Goal: Task Accomplishment & Management: Complete application form

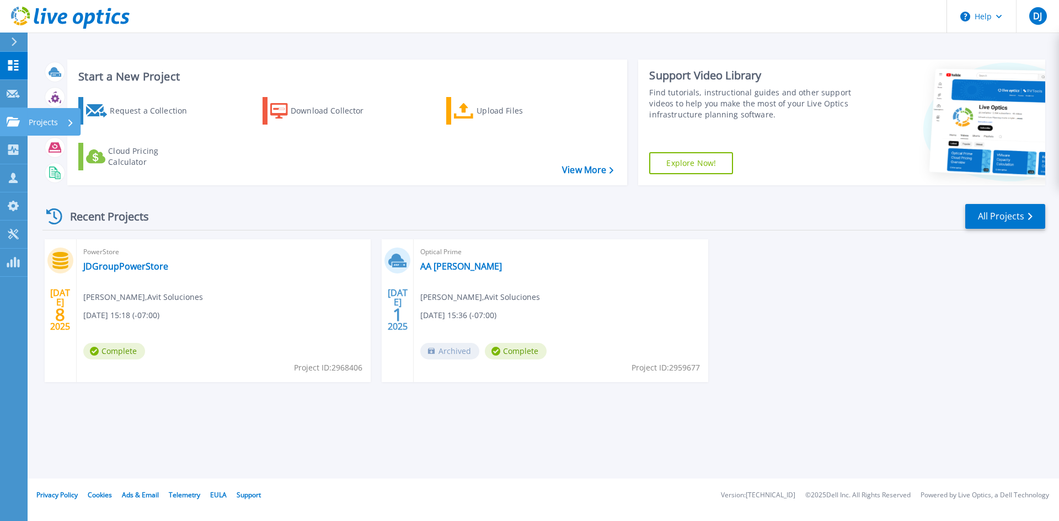
click at [33, 124] on p "Projects" at bounding box center [43, 122] width 29 height 29
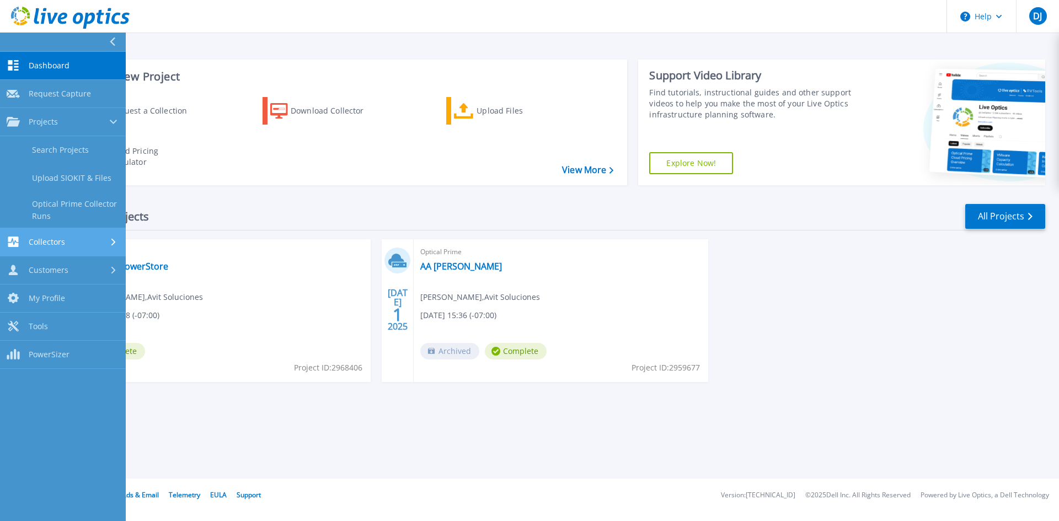
click at [41, 244] on span "Collectors" at bounding box center [47, 242] width 36 height 10
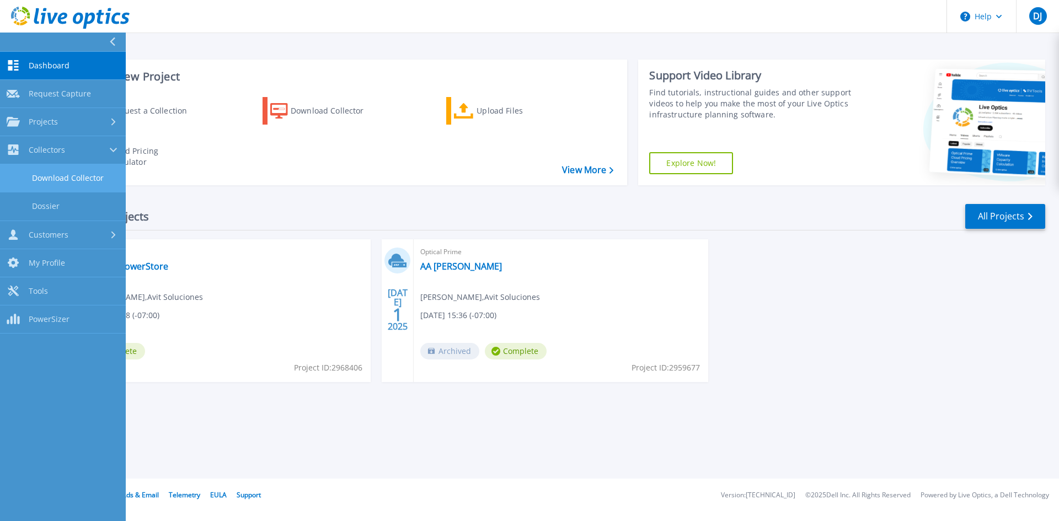
click at [67, 174] on link "Download Collector" at bounding box center [63, 178] width 126 height 28
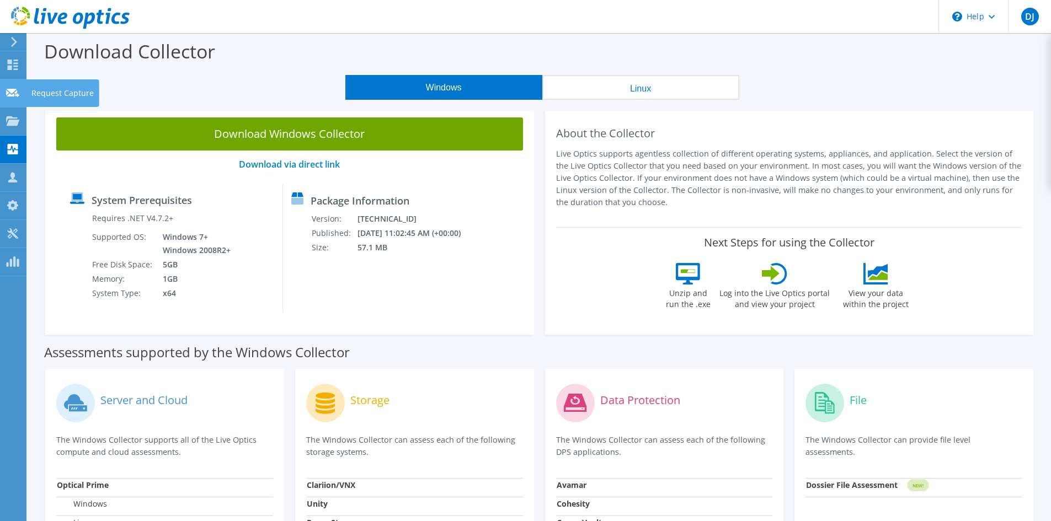
click at [10, 92] on icon at bounding box center [12, 93] width 13 height 10
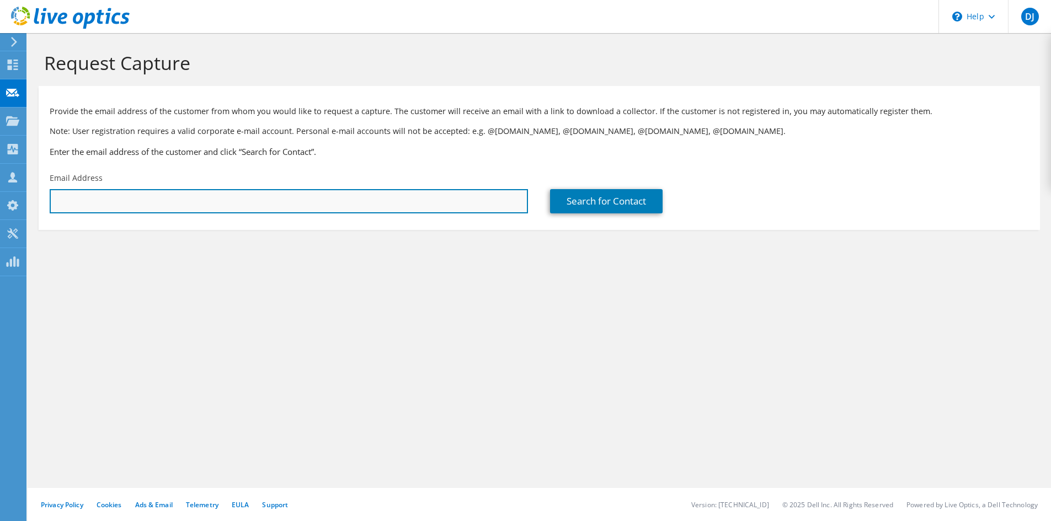
click at [349, 189] on input "text" at bounding box center [289, 201] width 478 height 24
click at [231, 207] on input "text" at bounding box center [289, 201] width 478 height 24
paste input "fef@codanmx.com"
type input "fef@codanmx.com"
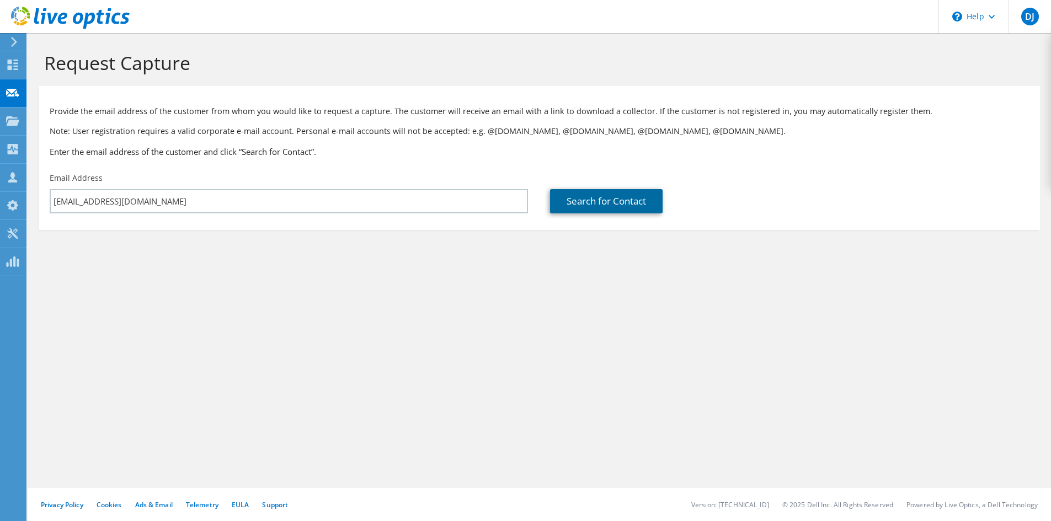
click at [582, 199] on link "Search for Contact" at bounding box center [606, 201] width 113 height 24
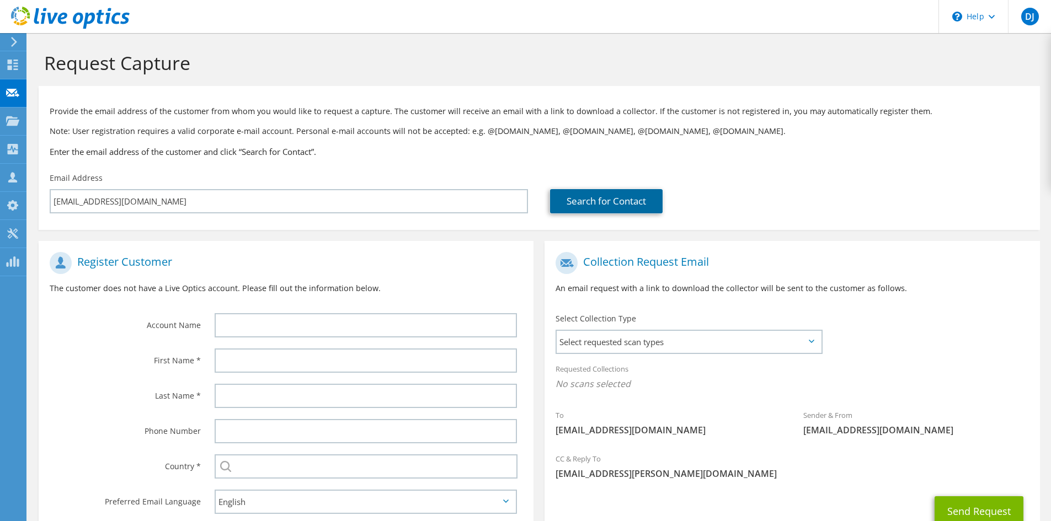
scroll to position [82, 0]
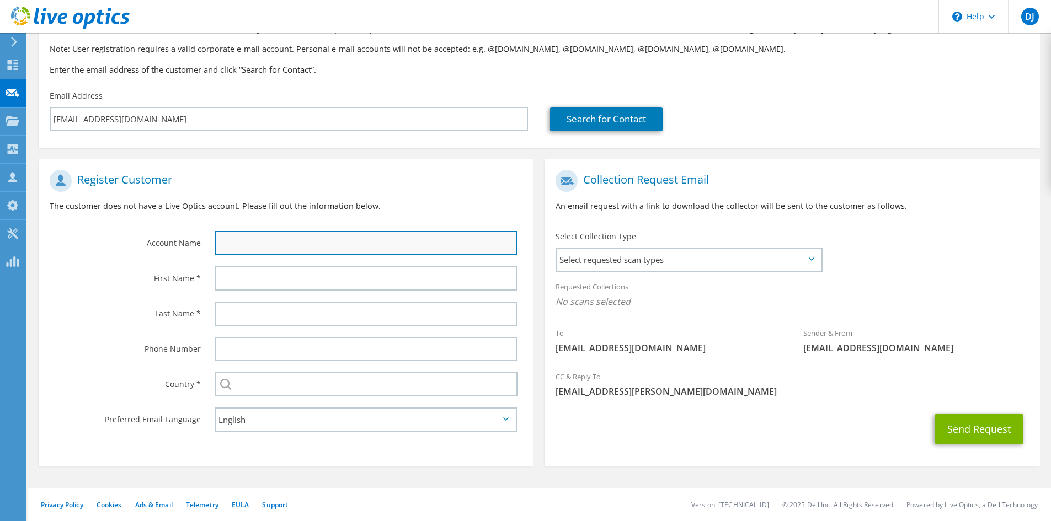
click at [279, 245] on input "text" at bounding box center [366, 243] width 302 height 24
type input "CODAN"
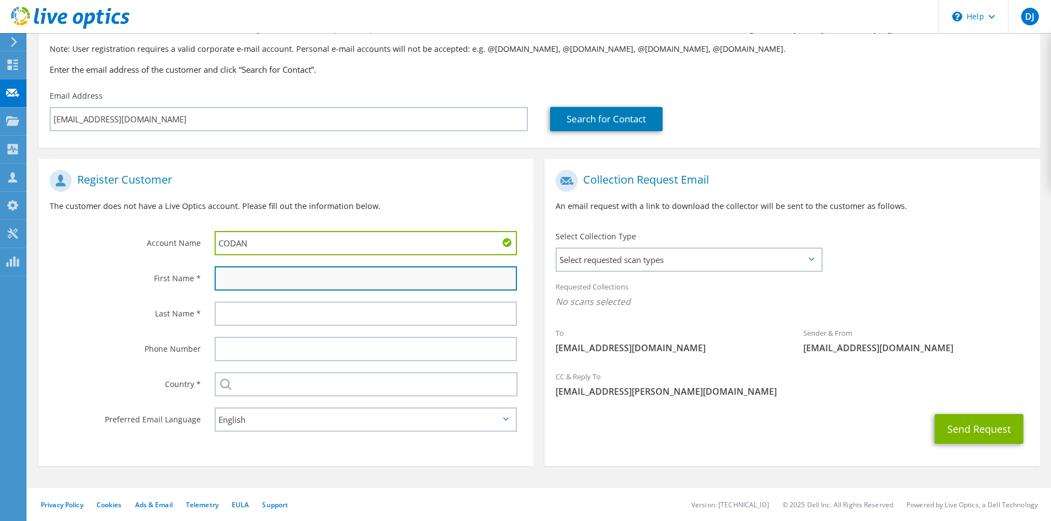
click at [271, 282] on input "text" at bounding box center [366, 278] width 302 height 24
type input "Fernando"
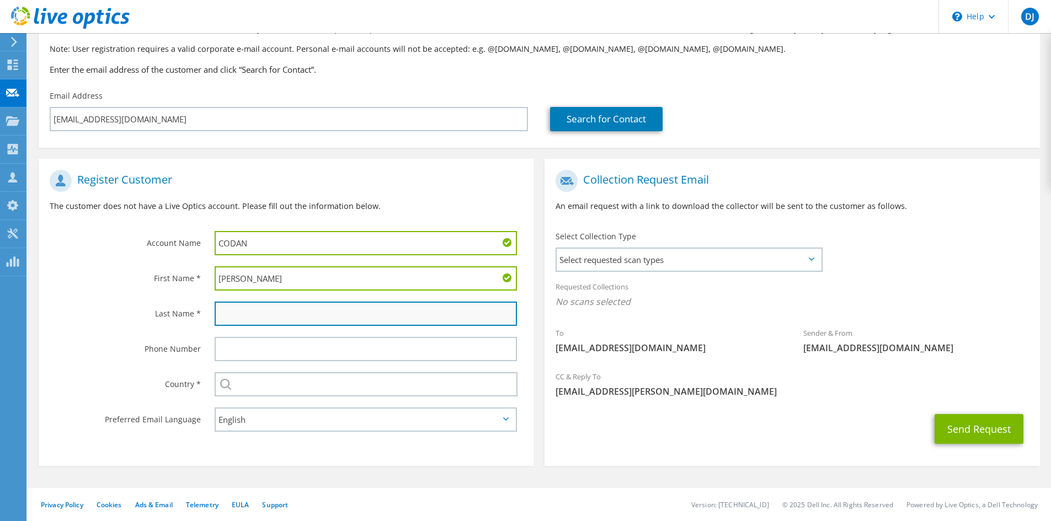
click at [229, 304] on input "text" at bounding box center [366, 314] width 302 height 24
click at [359, 308] on input "text" at bounding box center [366, 314] width 302 height 24
type input "Flores"
drag, startPoint x: 871, startPoint y: 211, endPoint x: 902, endPoint y: 210, distance: 30.9
click at [872, 211] on p "An email request with a link to download the collector will be sent to the cust…" at bounding box center [791, 206] width 473 height 12
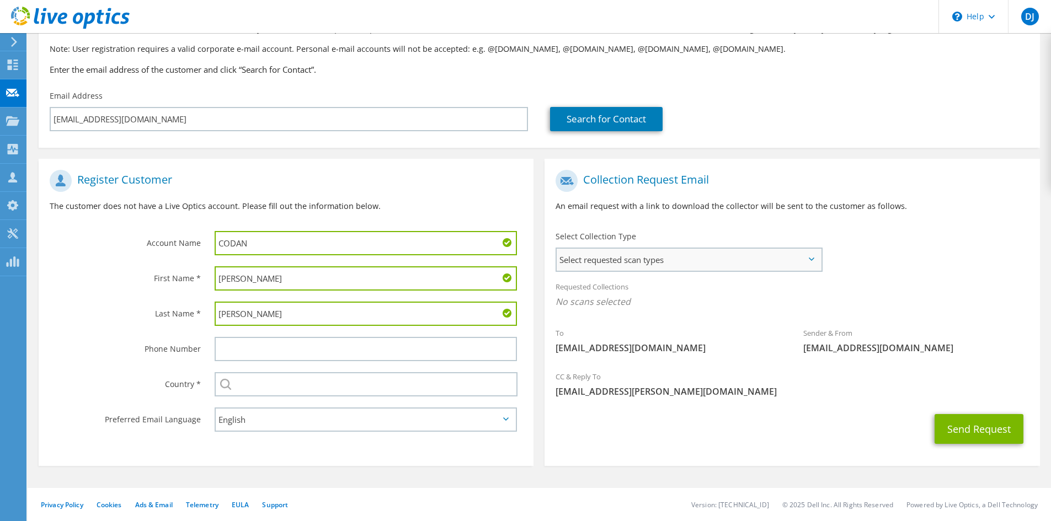
click at [774, 265] on span "Select requested scan types" at bounding box center [689, 260] width 264 height 22
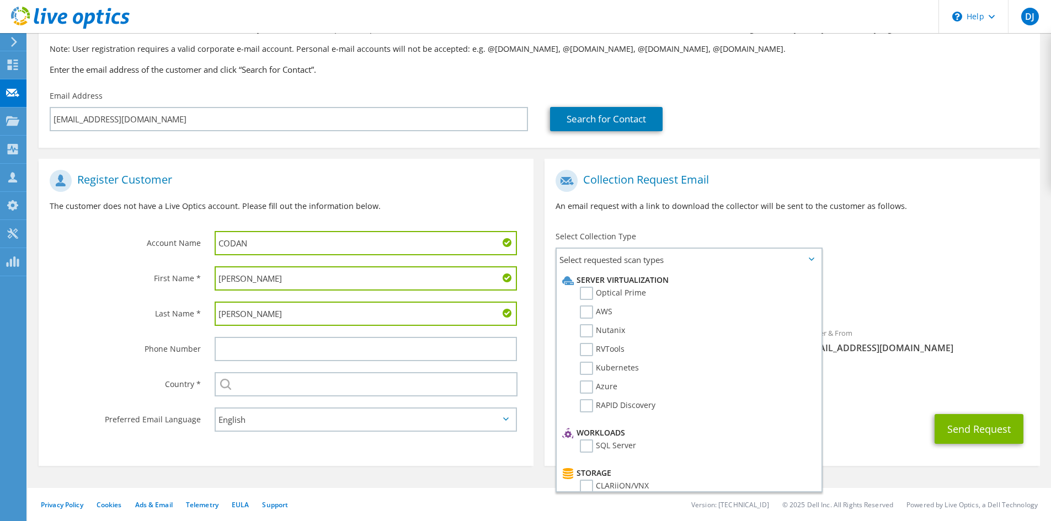
click at [928, 249] on div "To fef@codanmx.com Sender & From liveoptics@liveoptics.com" at bounding box center [791, 264] width 495 height 201
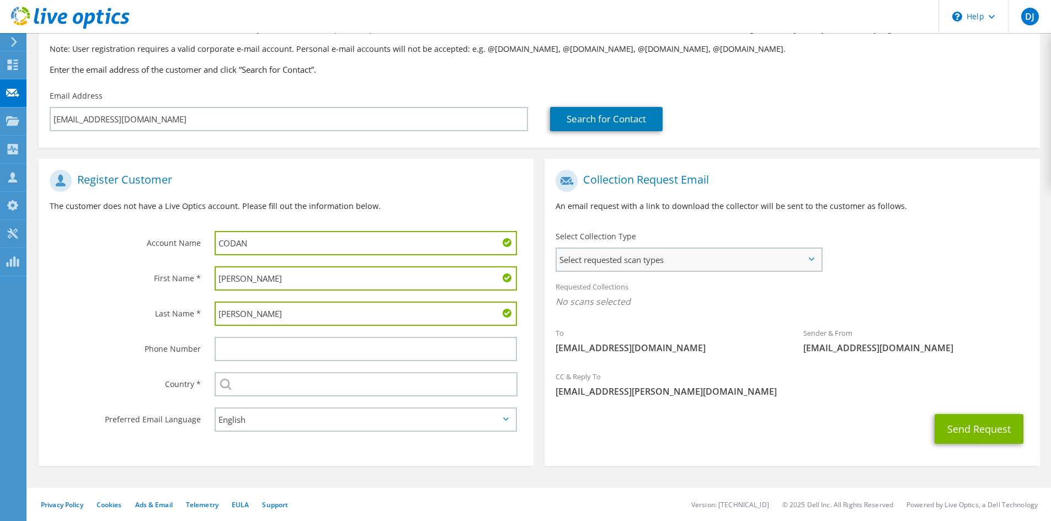
click at [815, 262] on span "Select requested scan types" at bounding box center [689, 260] width 264 height 22
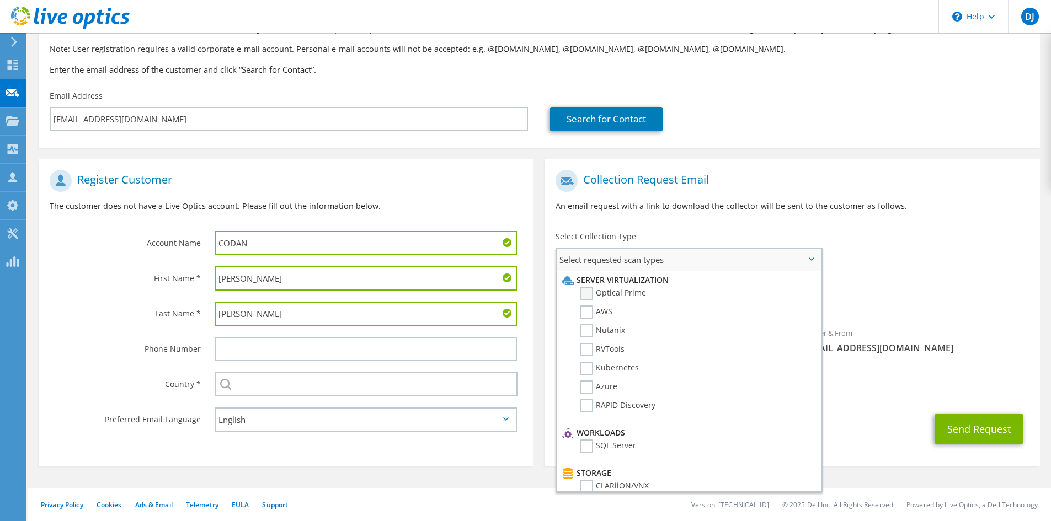
click at [585, 292] on label "Optical Prime" at bounding box center [613, 293] width 66 height 13
click at [0, 0] on input "Optical Prime" at bounding box center [0, 0] width 0 height 0
click at [955, 240] on div "To fef@codanmx.com Sender & From liveoptics@liveoptics.com" at bounding box center [791, 266] width 495 height 204
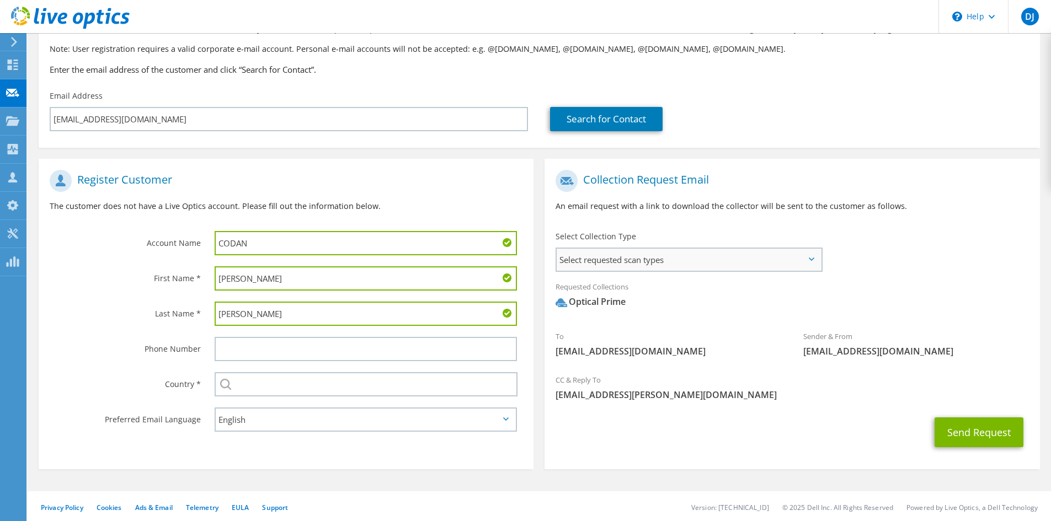
click at [818, 260] on span "Select requested scan types" at bounding box center [689, 260] width 264 height 22
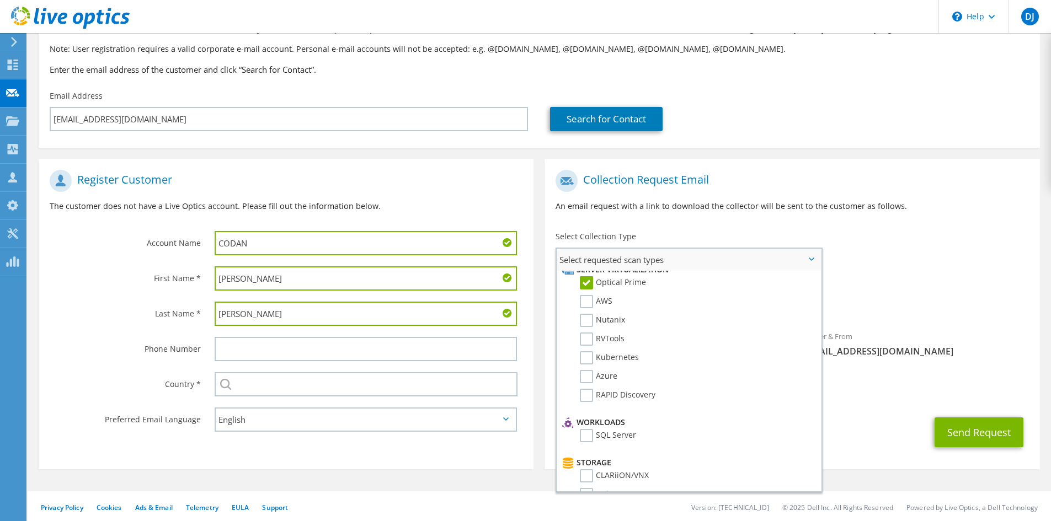
scroll to position [0, 0]
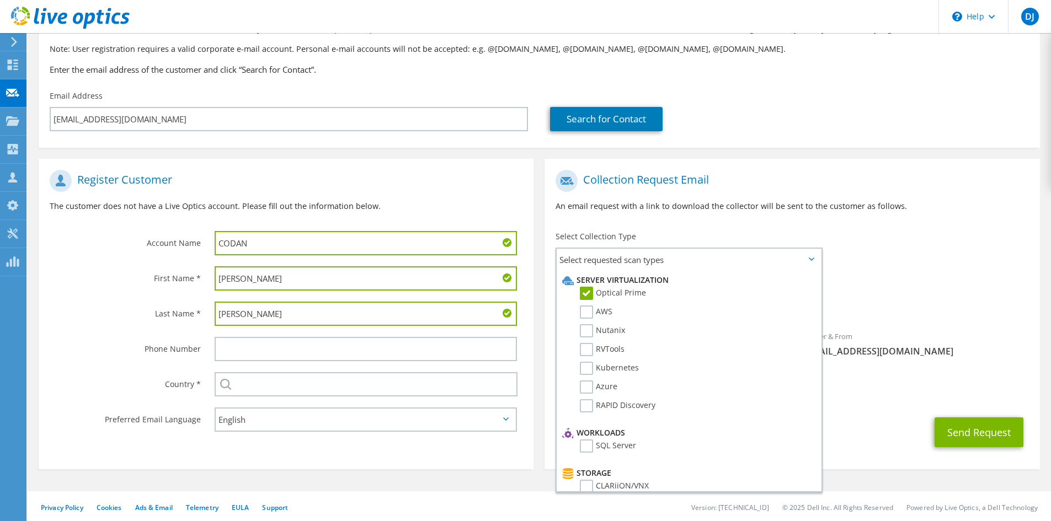
click at [908, 252] on div "To fef@codanmx.com Sender & From liveoptics@liveoptics.com" at bounding box center [791, 266] width 495 height 204
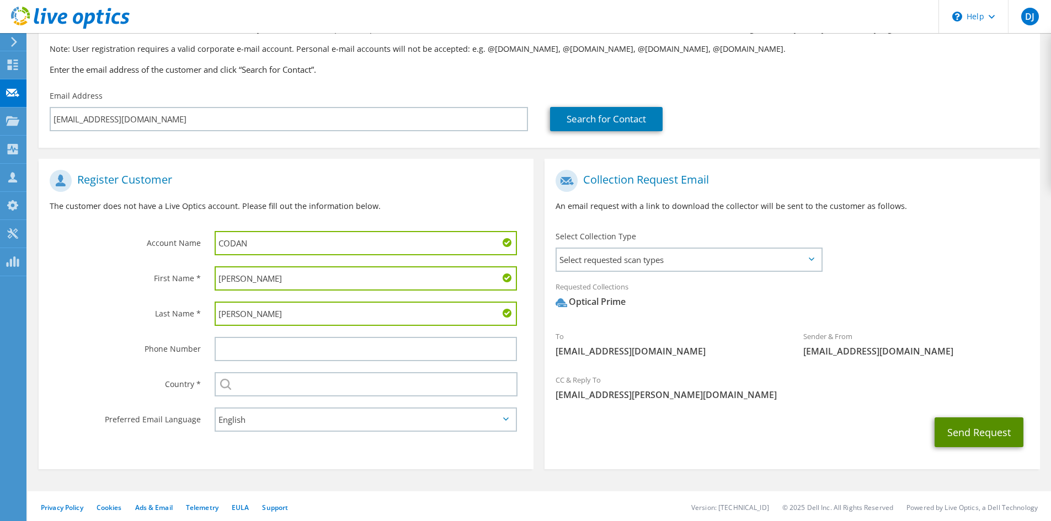
click at [959, 434] on button "Send Request" at bounding box center [978, 433] width 89 height 30
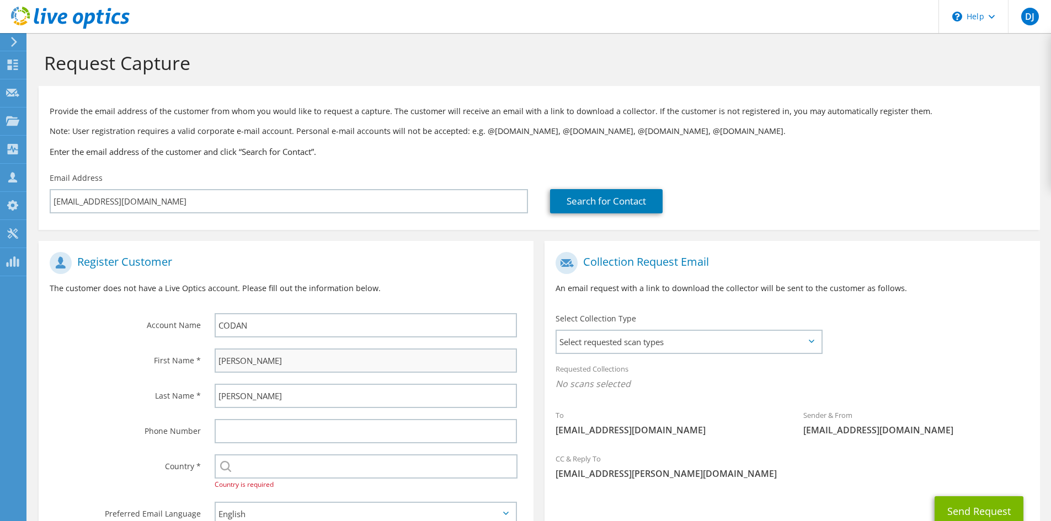
scroll to position [82, 0]
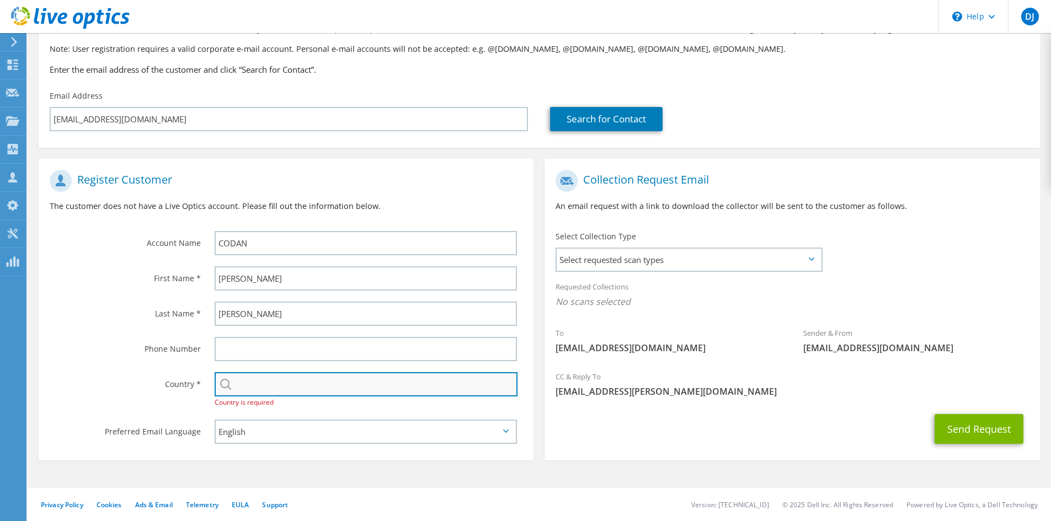
click at [232, 394] on input "text" at bounding box center [366, 384] width 303 height 24
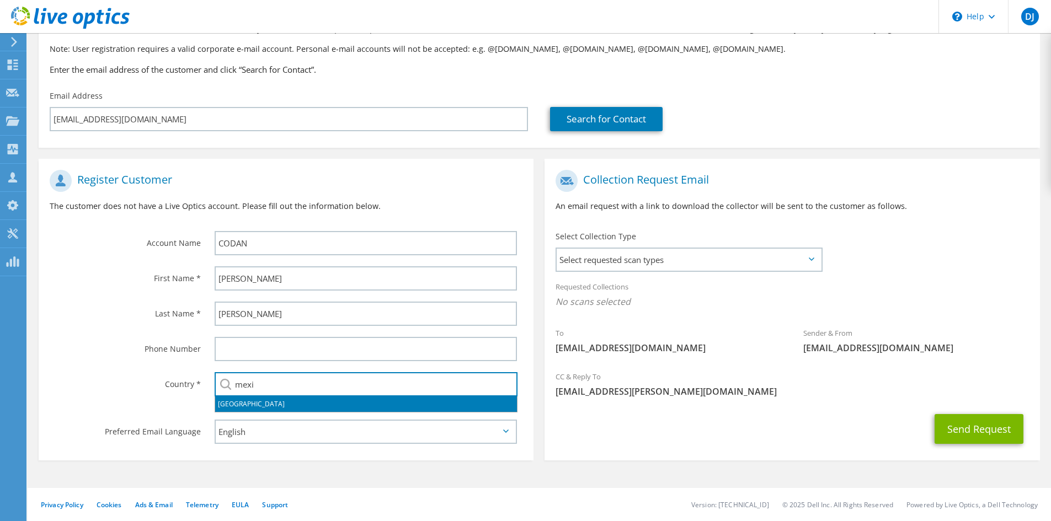
click at [277, 408] on li "Mexico" at bounding box center [366, 404] width 302 height 15
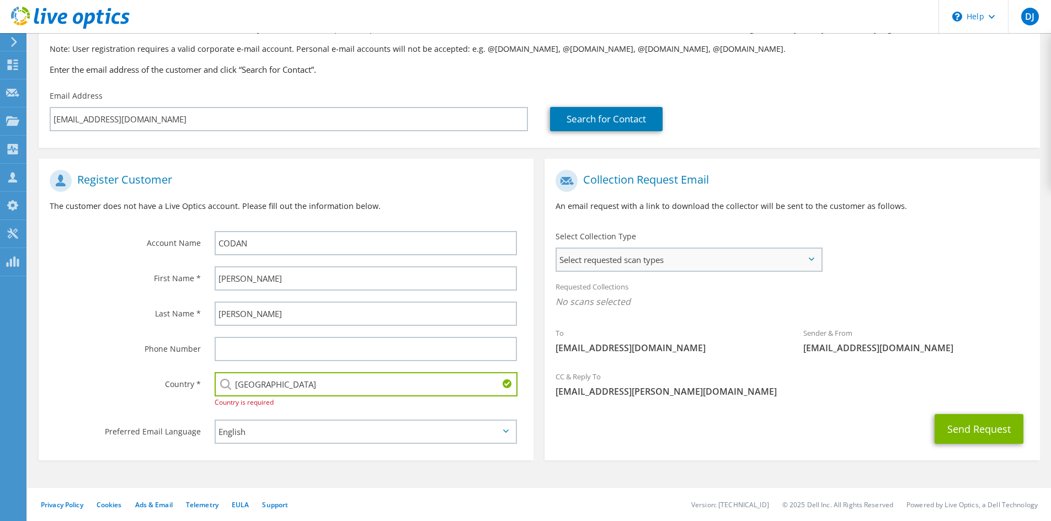
type input "Mexico"
click at [714, 260] on span "Select requested scan types" at bounding box center [689, 260] width 264 height 22
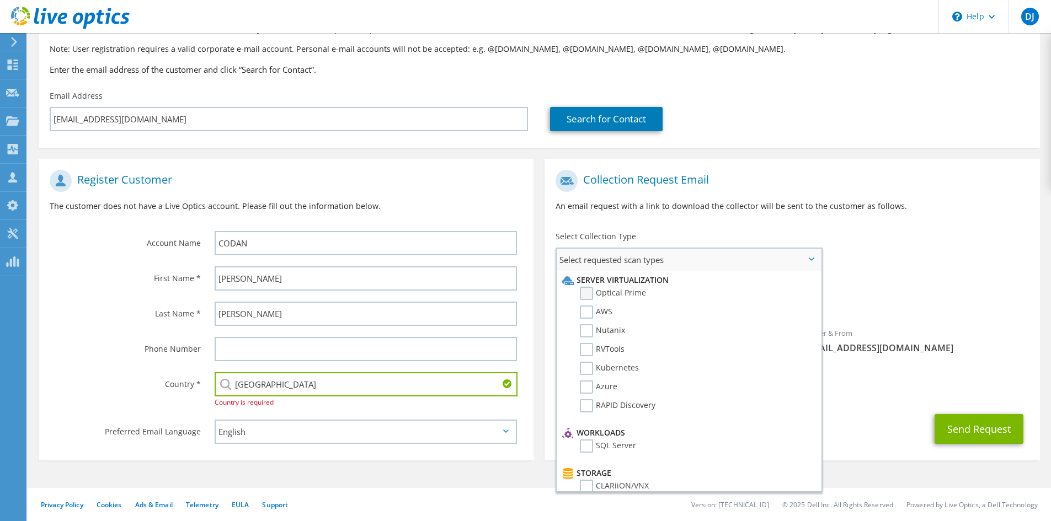
click at [632, 295] on label "Optical Prime" at bounding box center [613, 293] width 66 height 13
click at [0, 0] on input "Optical Prime" at bounding box center [0, 0] width 0 height 0
click at [949, 361] on div "Sender & From liveoptics@liveoptics.com" at bounding box center [916, 344] width 248 height 38
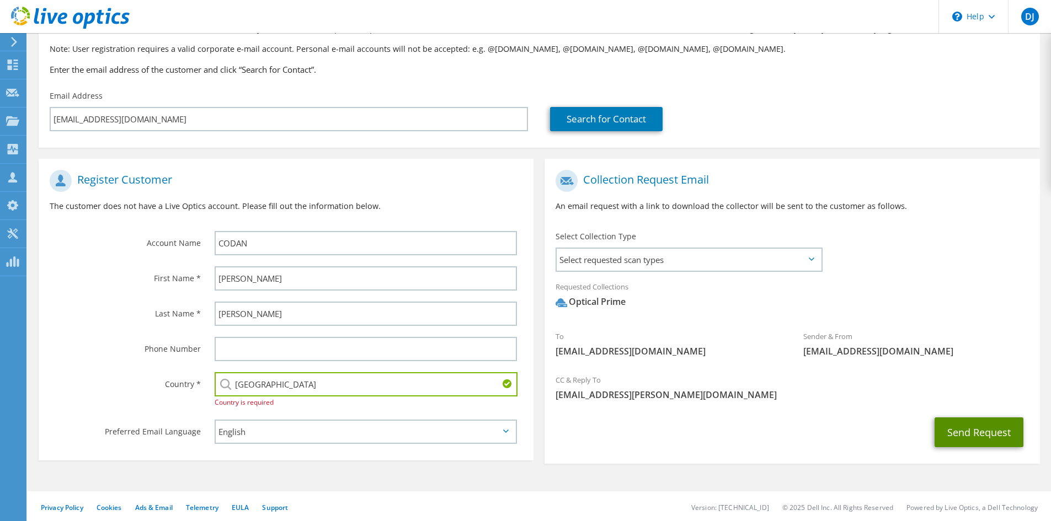
click at [984, 437] on button "Send Request" at bounding box center [978, 433] width 89 height 30
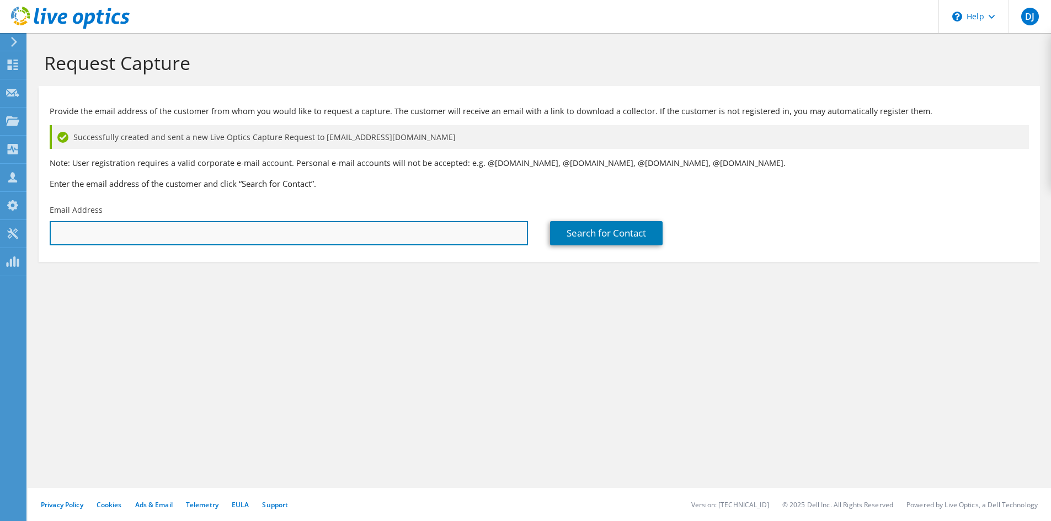
click at [228, 236] on input "text" at bounding box center [289, 233] width 478 height 24
paste input "jakn@codancorporation.com"
type input "jakn@codancorporation.com"
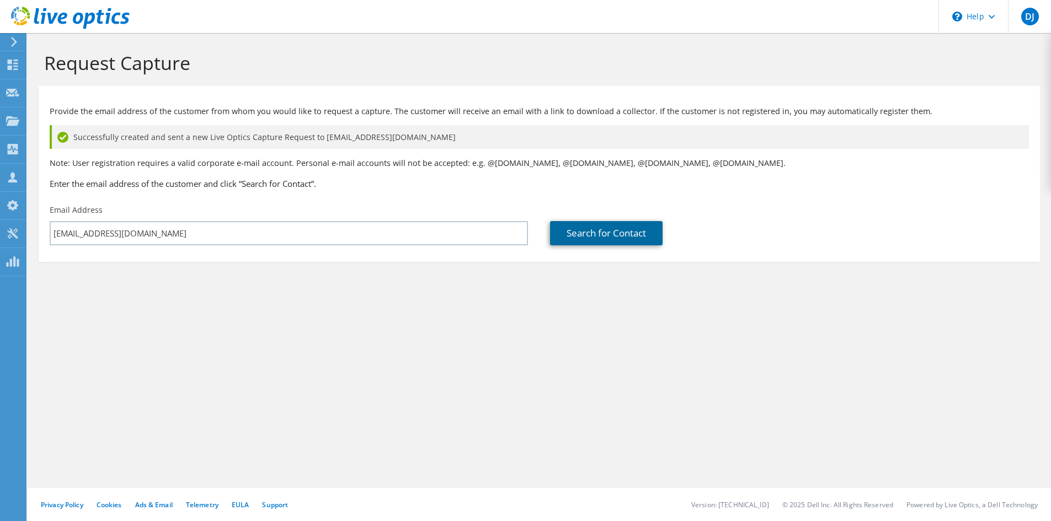
click at [586, 234] on link "Search for Contact" at bounding box center [606, 233] width 113 height 24
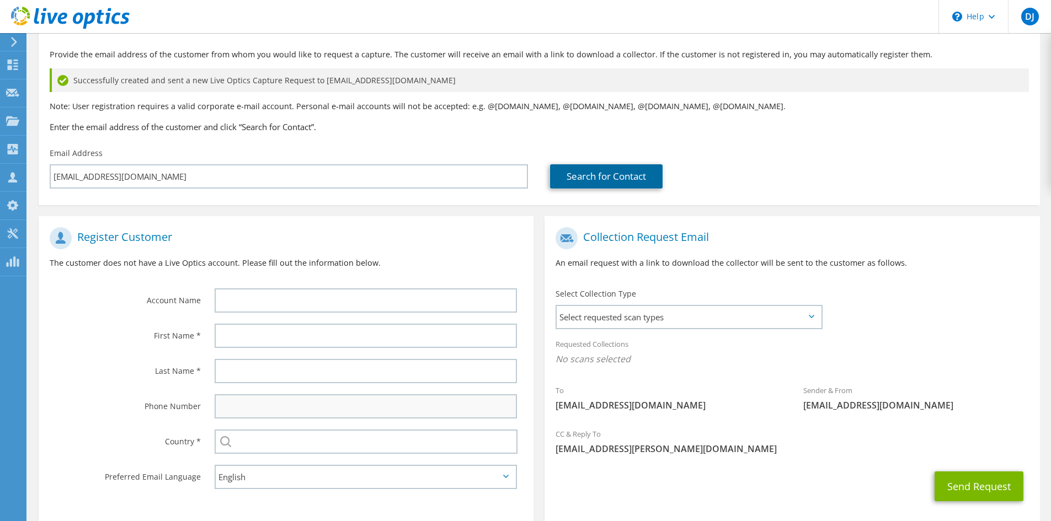
scroll to position [110, 0]
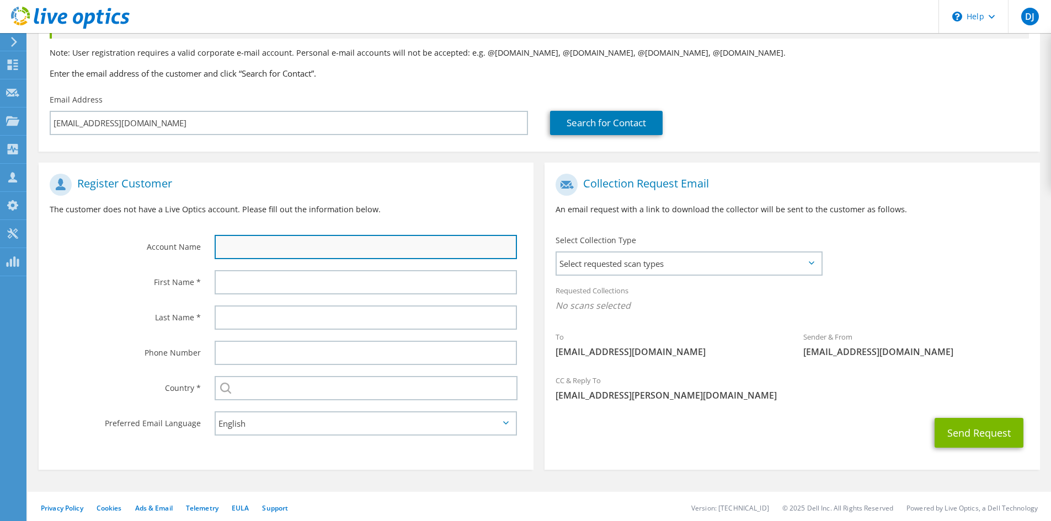
click at [271, 251] on input "text" at bounding box center [366, 247] width 302 height 24
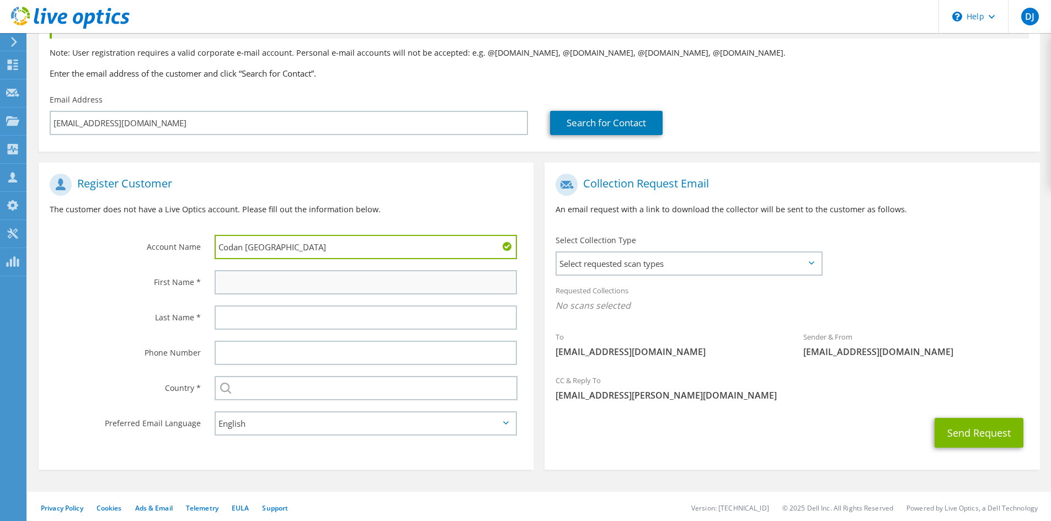
type input "Codan USA"
click at [244, 285] on input "text" at bounding box center [366, 282] width 302 height 24
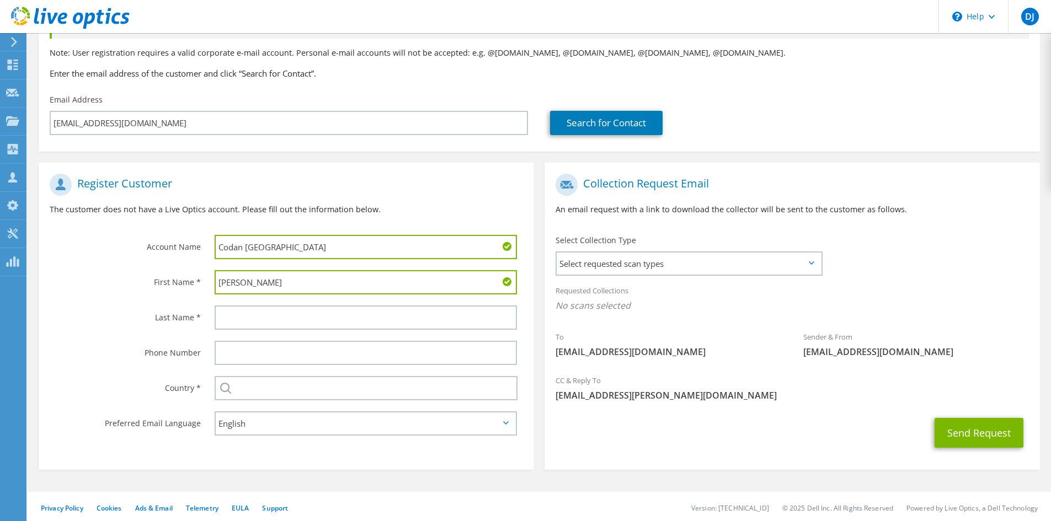
type input "Jake"
type input "Navarro"
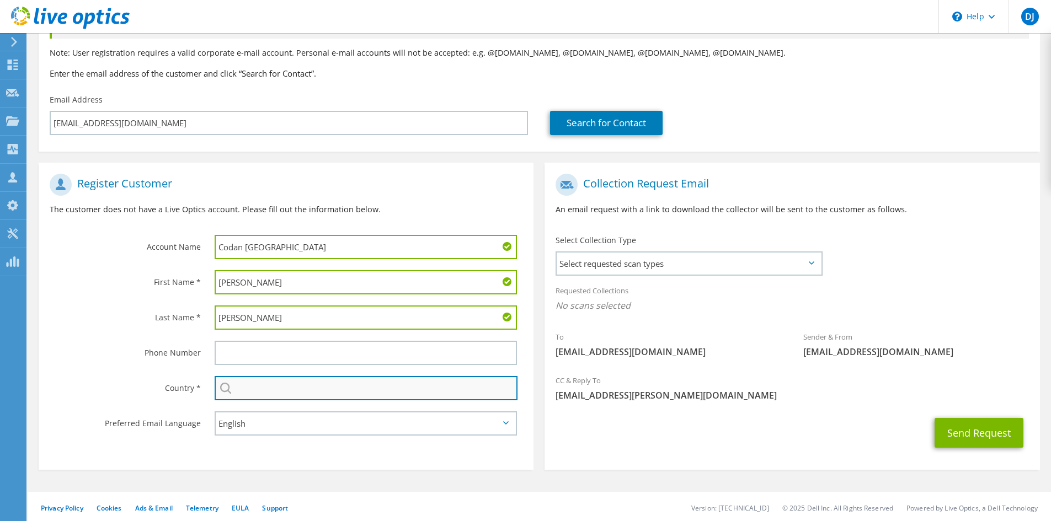
click at [300, 393] on input "text" at bounding box center [366, 388] width 303 height 24
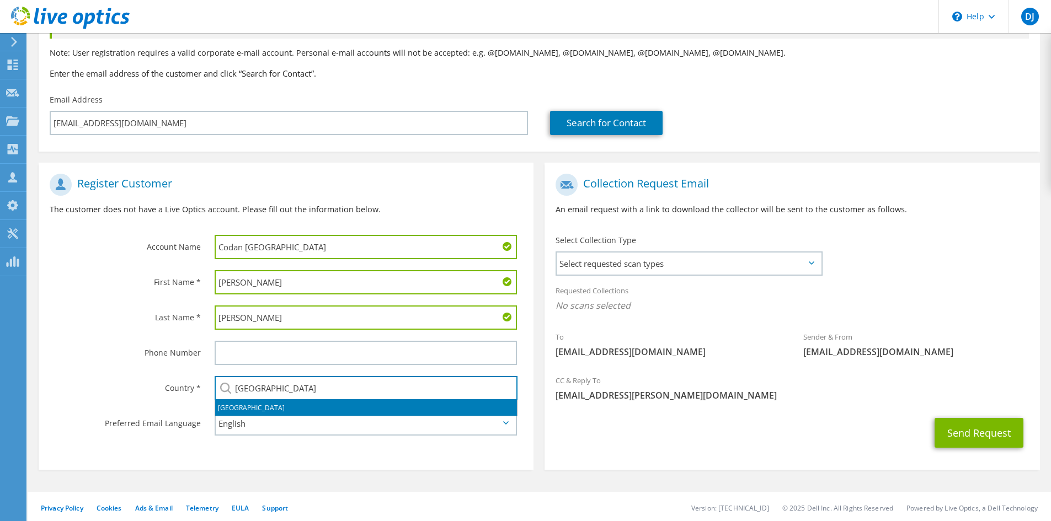
click at [290, 405] on li "[GEOGRAPHIC_DATA]" at bounding box center [366, 407] width 302 height 15
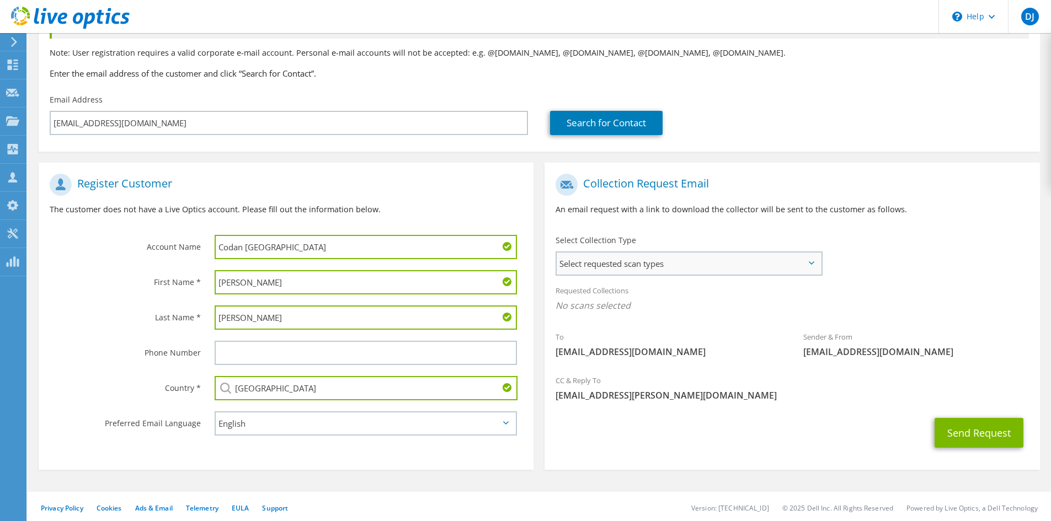
type input "[GEOGRAPHIC_DATA]"
click at [683, 258] on span "Select requested scan types" at bounding box center [689, 264] width 264 height 22
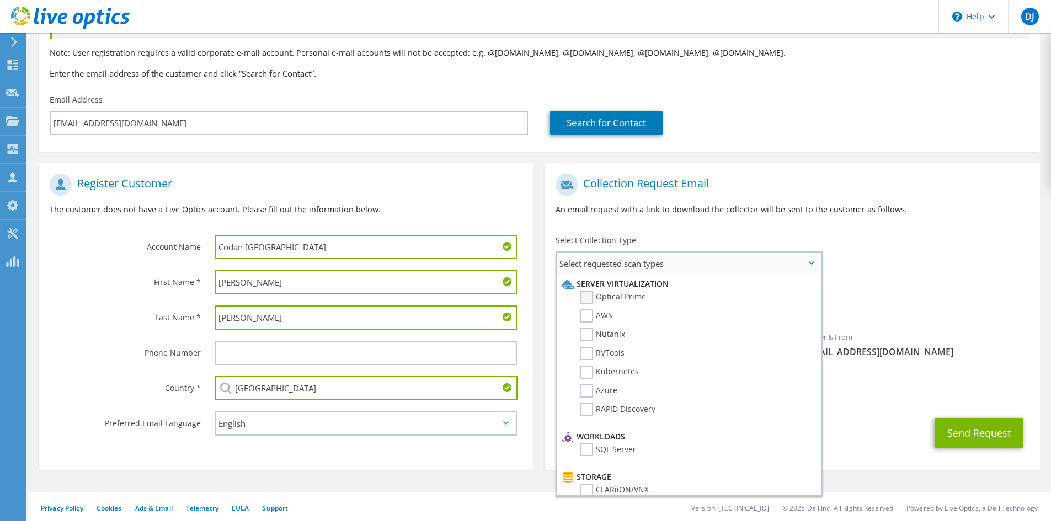
click at [591, 298] on label "Optical Prime" at bounding box center [613, 297] width 66 height 13
click at [0, 0] on input "Optical Prime" at bounding box center [0, 0] width 0 height 0
click at [905, 293] on div "Requested Collections No scans selected Optical Prime" at bounding box center [791, 301] width 495 height 44
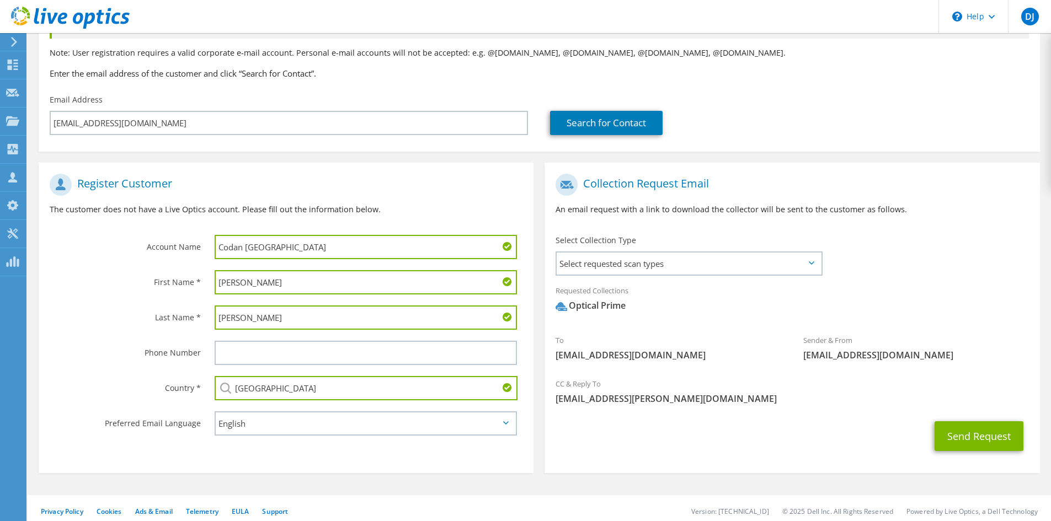
click at [761, 286] on div "Requested Collections No scans selected Optical Prime" at bounding box center [791, 301] width 495 height 44
click at [754, 257] on span "Select requested scan types" at bounding box center [689, 264] width 264 height 22
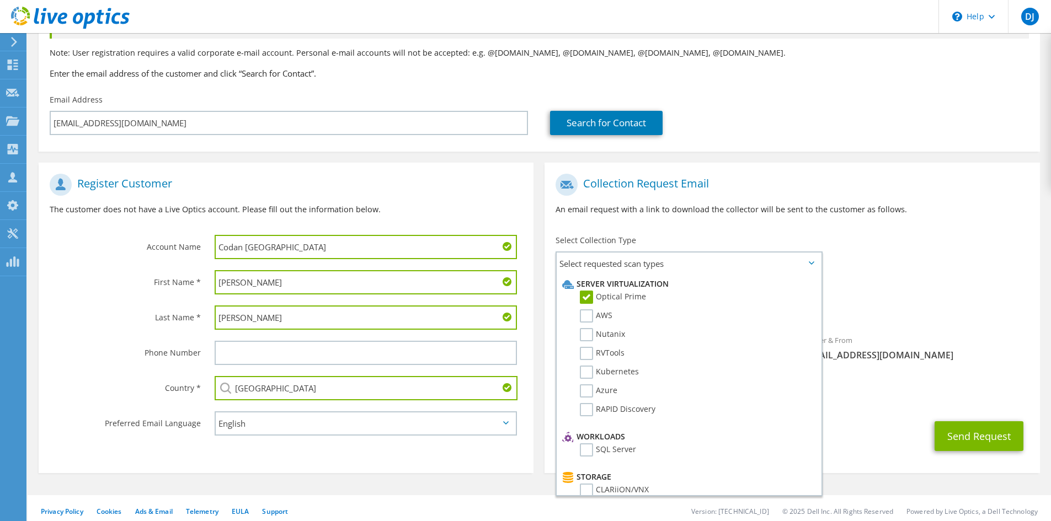
click at [901, 239] on div "To jakn@codancorporation.com Sender & From liveoptics@liveoptics.com" at bounding box center [791, 270] width 495 height 204
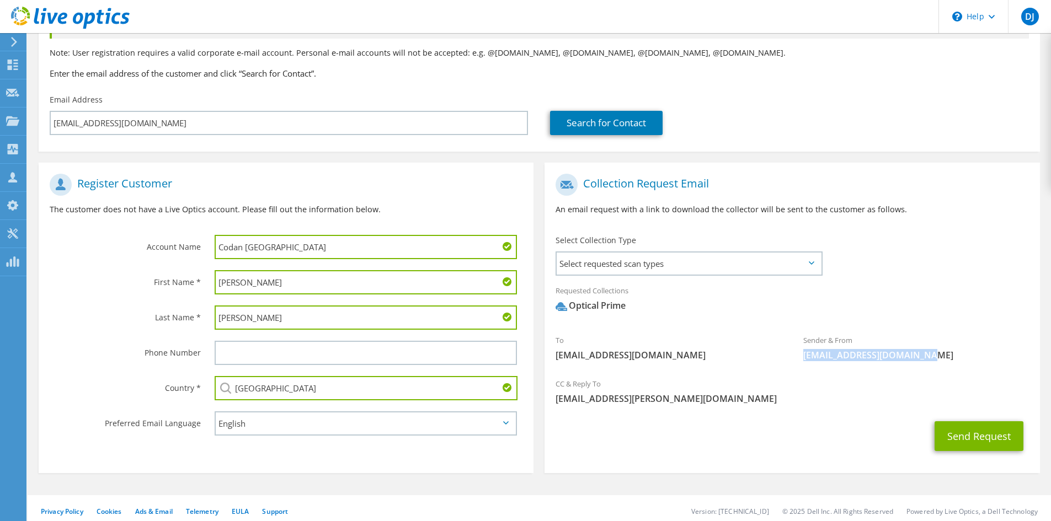
drag, startPoint x: 917, startPoint y: 360, endPoint x: 802, endPoint y: 353, distance: 115.5
click at [802, 353] on div "Sender & From liveoptics@liveoptics.com" at bounding box center [916, 348] width 248 height 38
copy span "[EMAIL_ADDRESS][DOMAIN_NAME]"
click at [964, 440] on button "Send Request" at bounding box center [978, 436] width 89 height 30
